Goal: Task Accomplishment & Management: Manage account settings

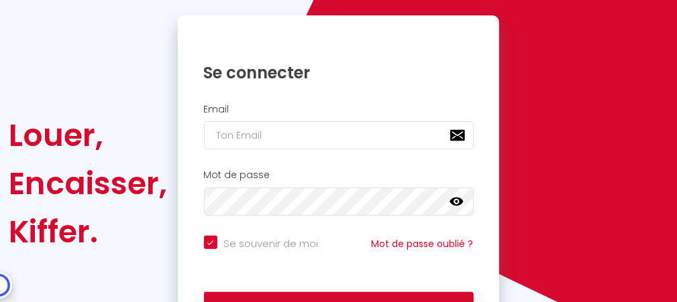
scroll to position [134, 0]
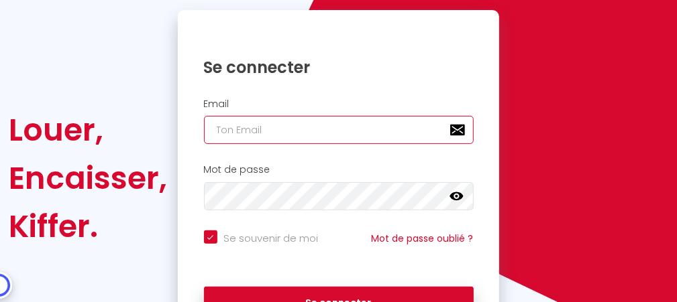
click at [298, 135] on input "email" at bounding box center [339, 130] width 270 height 28
type input "Jean A RIVIERE"
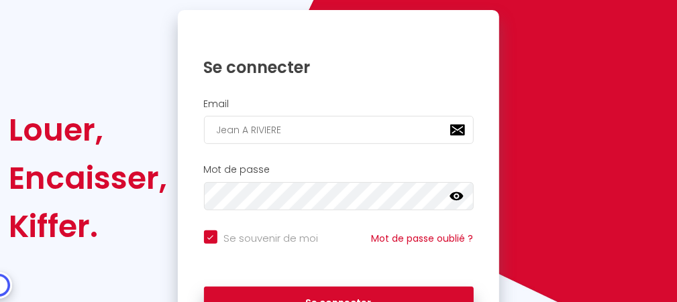
checkbox input "true"
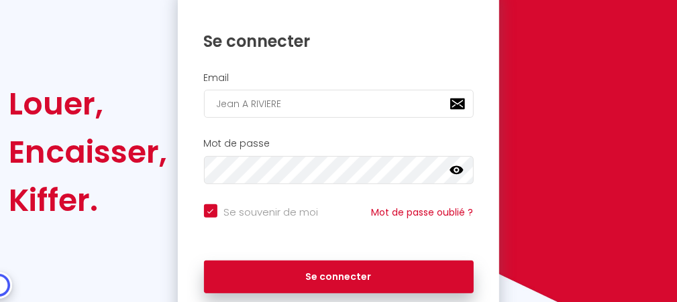
scroll to position [201, 0]
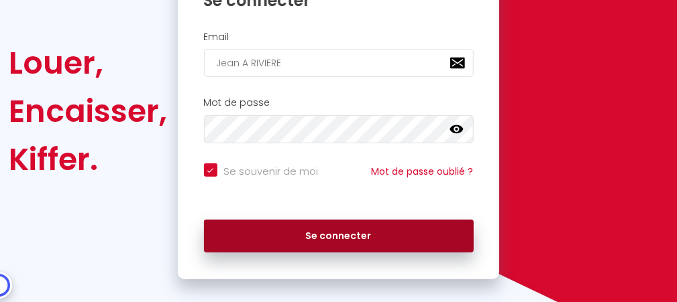
click at [315, 235] on button "Se connecter" at bounding box center [339, 237] width 270 height 34
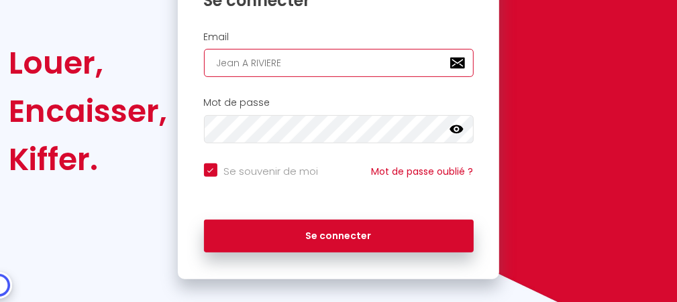
click at [344, 66] on input "Jean A RIVIERE" at bounding box center [339, 63] width 270 height 28
type input "i"
checkbox input "true"
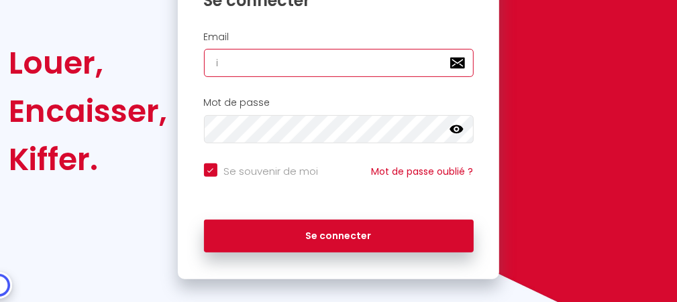
type input "in"
checkbox input "true"
type input "inf"
checkbox input "true"
type input "info"
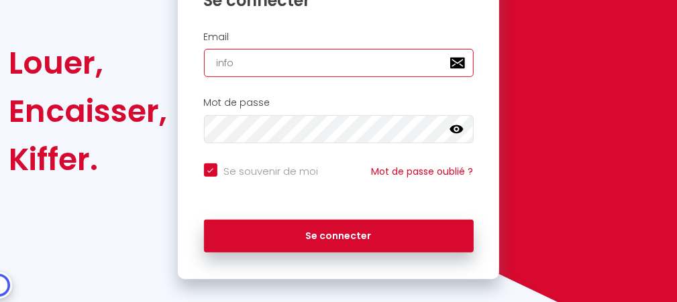
checkbox input "true"
type input "[EMAIL_ADDRESS][DOMAIN_NAME]"
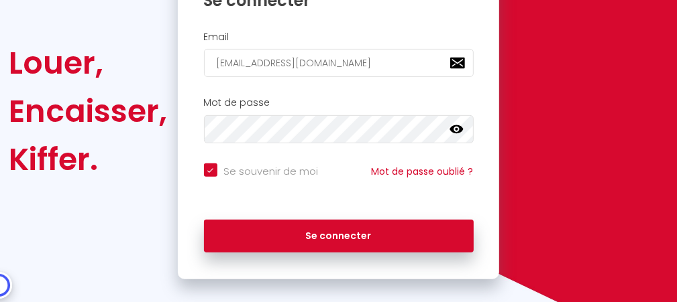
click at [460, 127] on icon at bounding box center [455, 129] width 13 height 8
click at [459, 127] on icon at bounding box center [455, 129] width 13 height 11
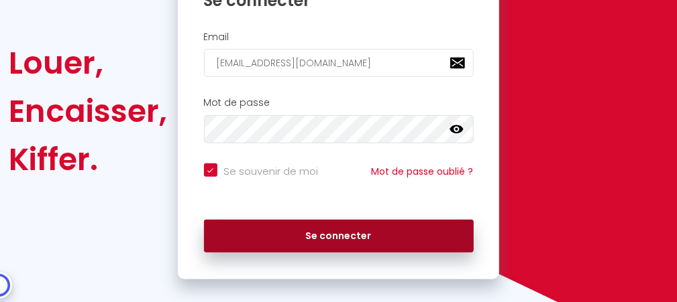
click at [359, 237] on button "Se connecter" at bounding box center [339, 237] width 270 height 34
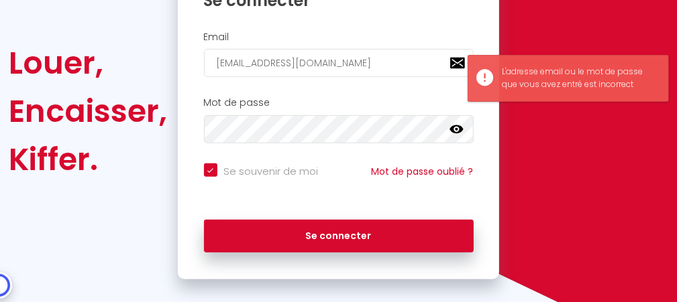
click at [355, 114] on div "Mot de passe false" at bounding box center [338, 120] width 303 height 46
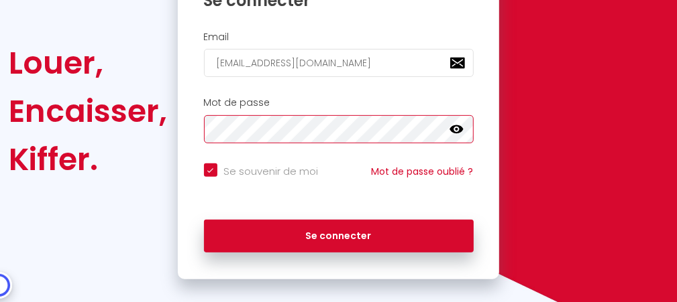
click at [462, 126] on div at bounding box center [339, 129] width 270 height 28
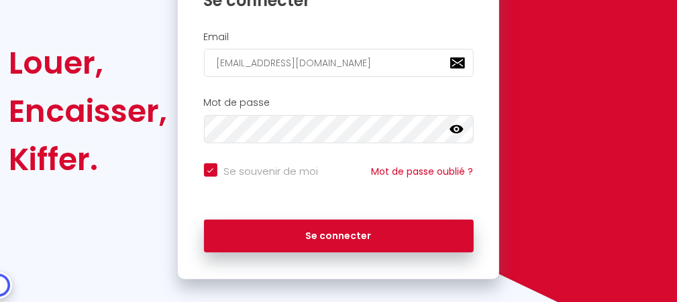
click at [456, 126] on icon at bounding box center [455, 129] width 13 height 13
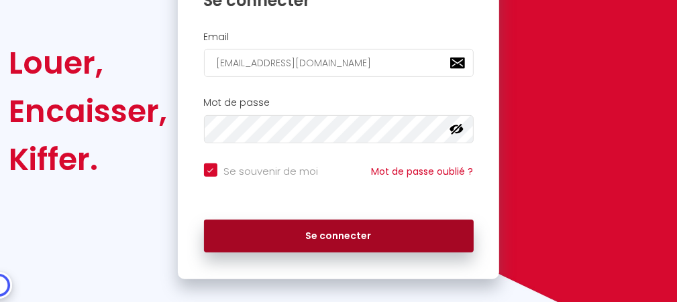
click at [347, 232] on button "Se connecter" at bounding box center [339, 237] width 270 height 34
checkbox input "true"
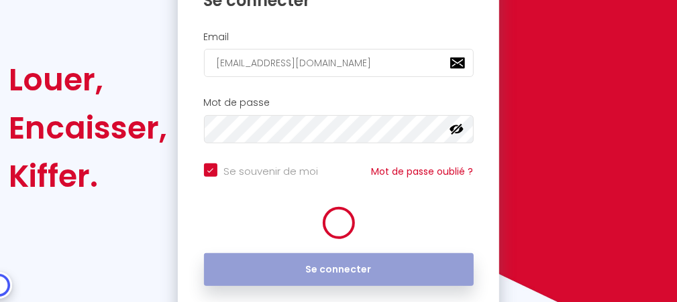
scroll to position [218, 0]
